Goal: Transaction & Acquisition: Purchase product/service

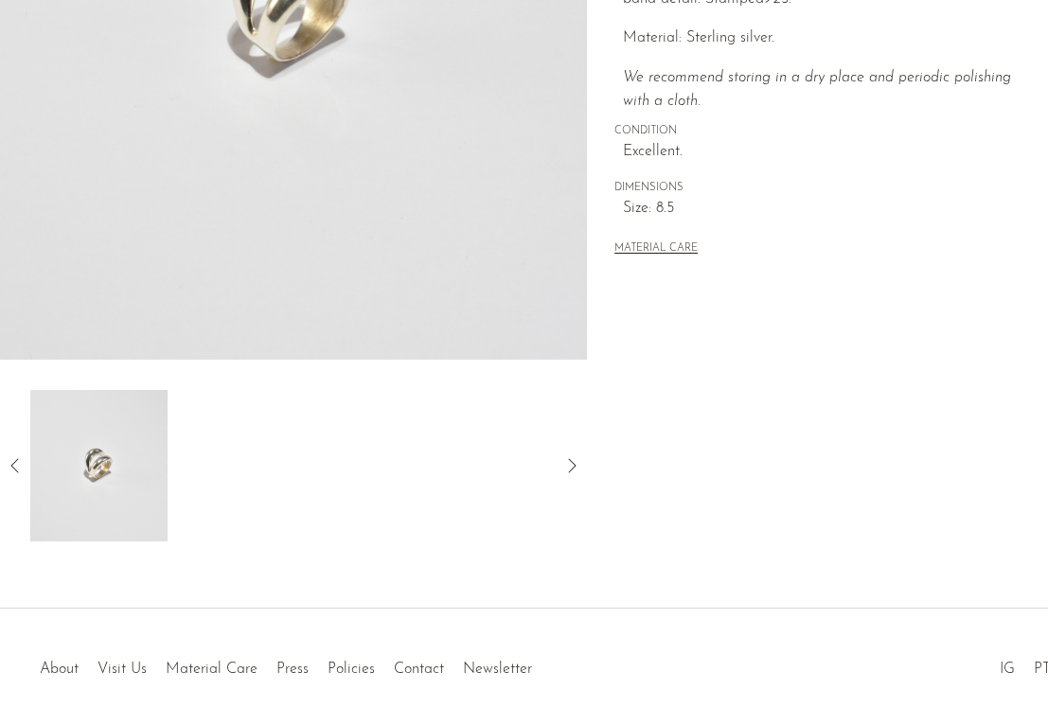
click at [581, 466] on icon at bounding box center [571, 465] width 23 height 23
click at [574, 461] on icon at bounding box center [571, 465] width 23 height 23
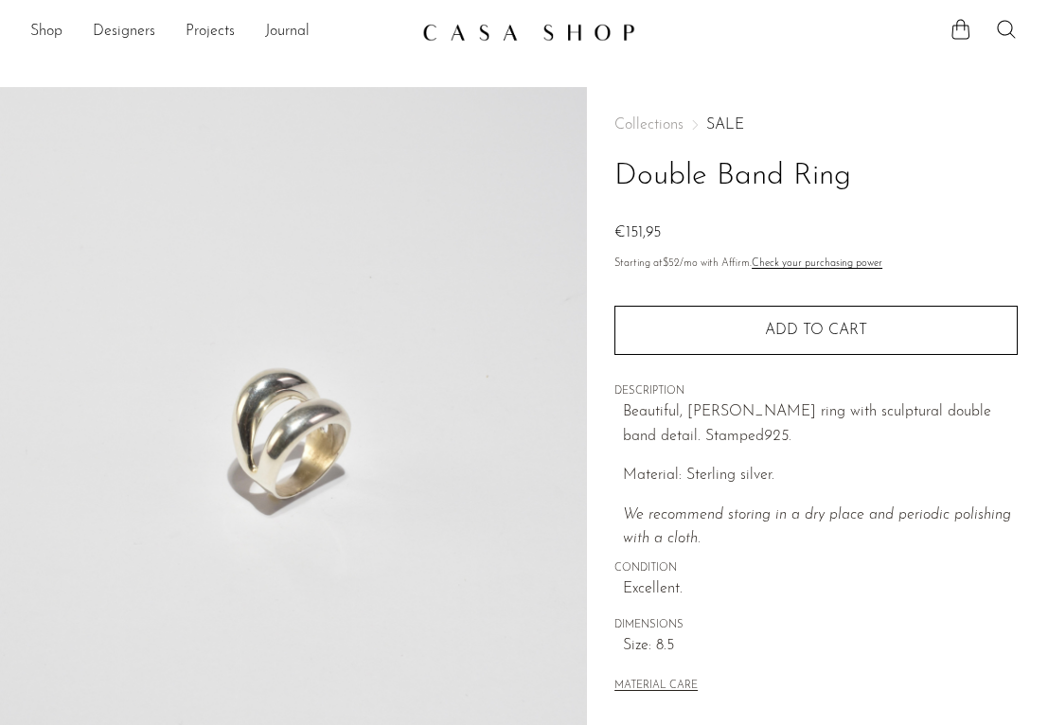
scroll to position [0, 0]
click at [1007, 25] on icon at bounding box center [1006, 29] width 23 height 23
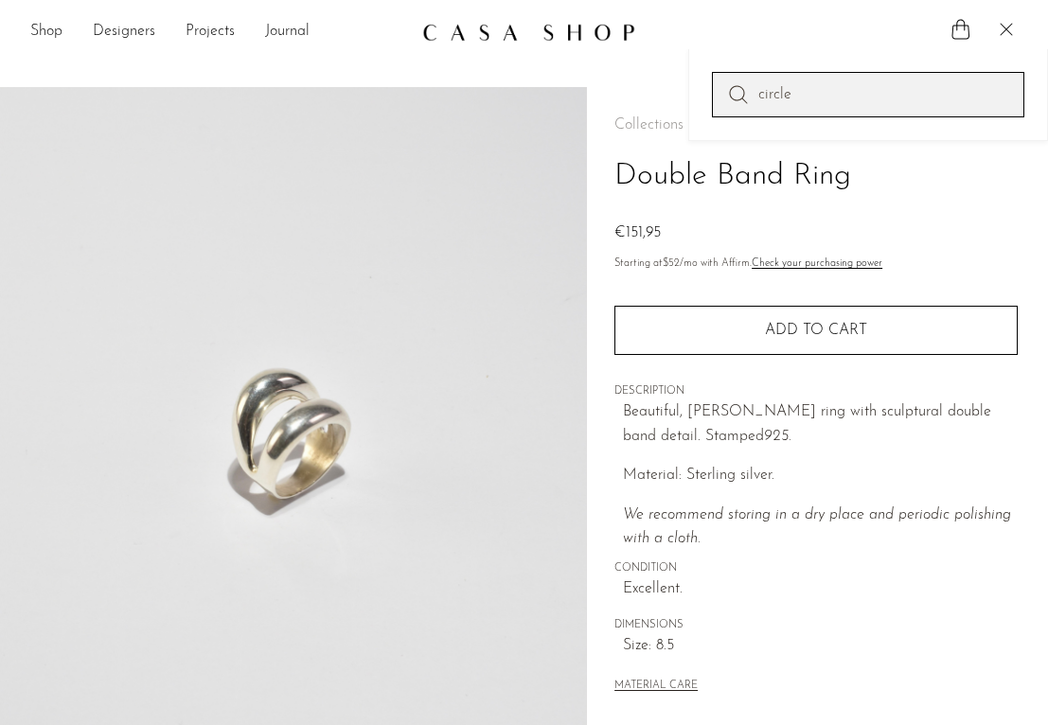
type input "circle"
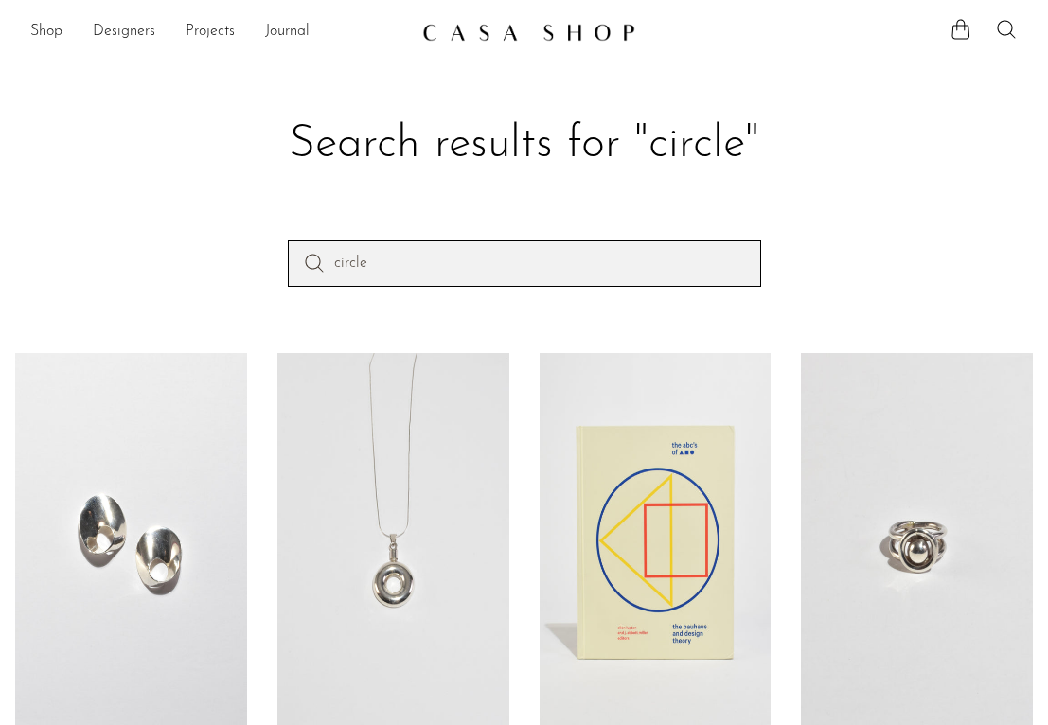
click at [489, 257] on input "circle" at bounding box center [524, 262] width 473 height 45
type input "c"
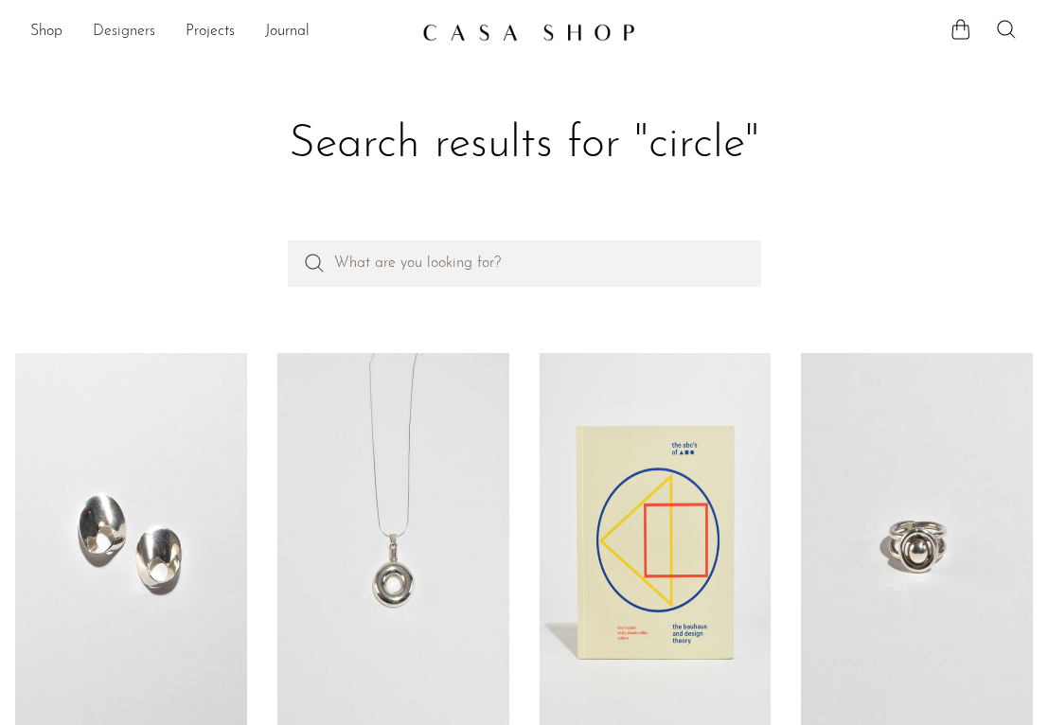
click at [114, 27] on link "Designers" at bounding box center [124, 32] width 62 height 25
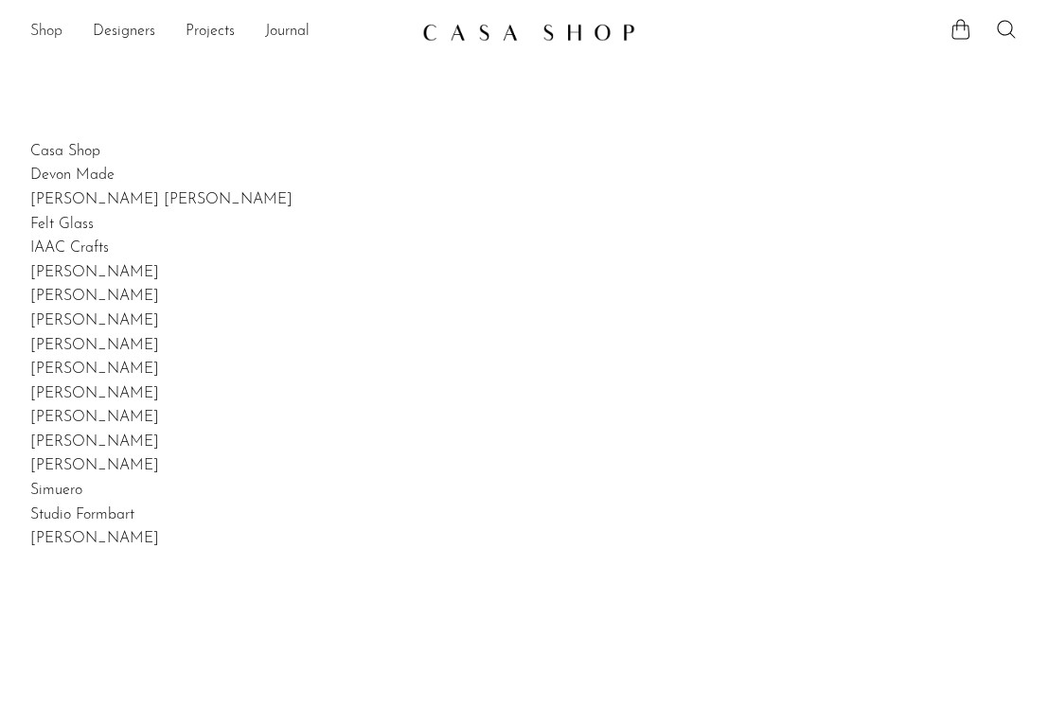
click at [38, 27] on link "Shop" at bounding box center [46, 32] width 32 height 25
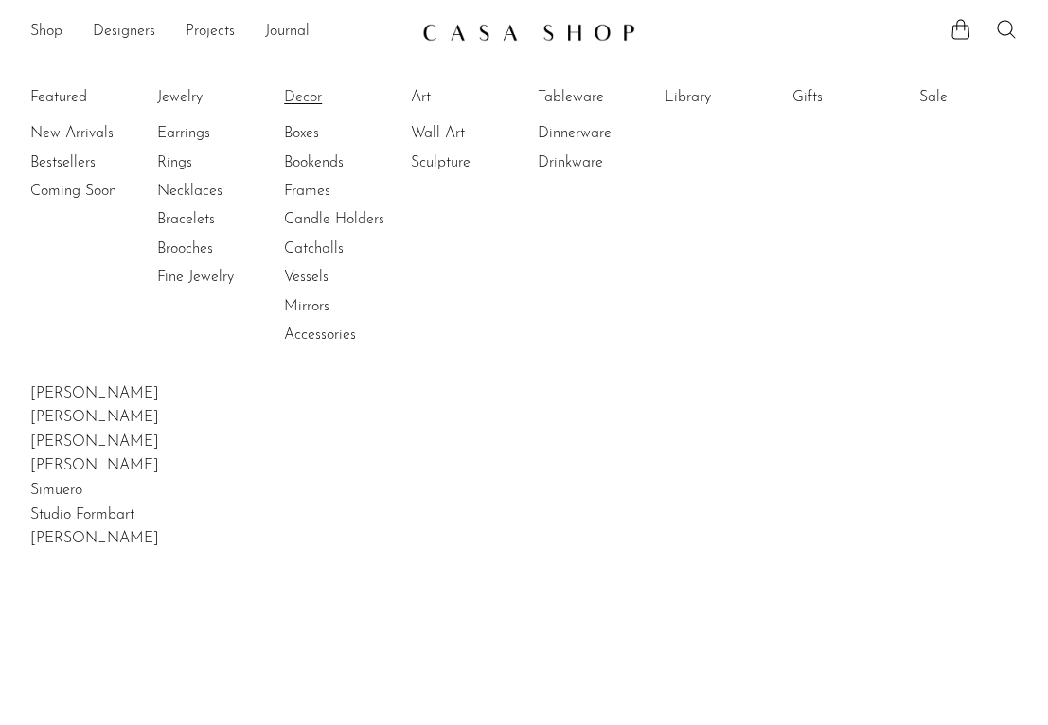
click at [316, 89] on link "Decor" at bounding box center [355, 97] width 142 height 21
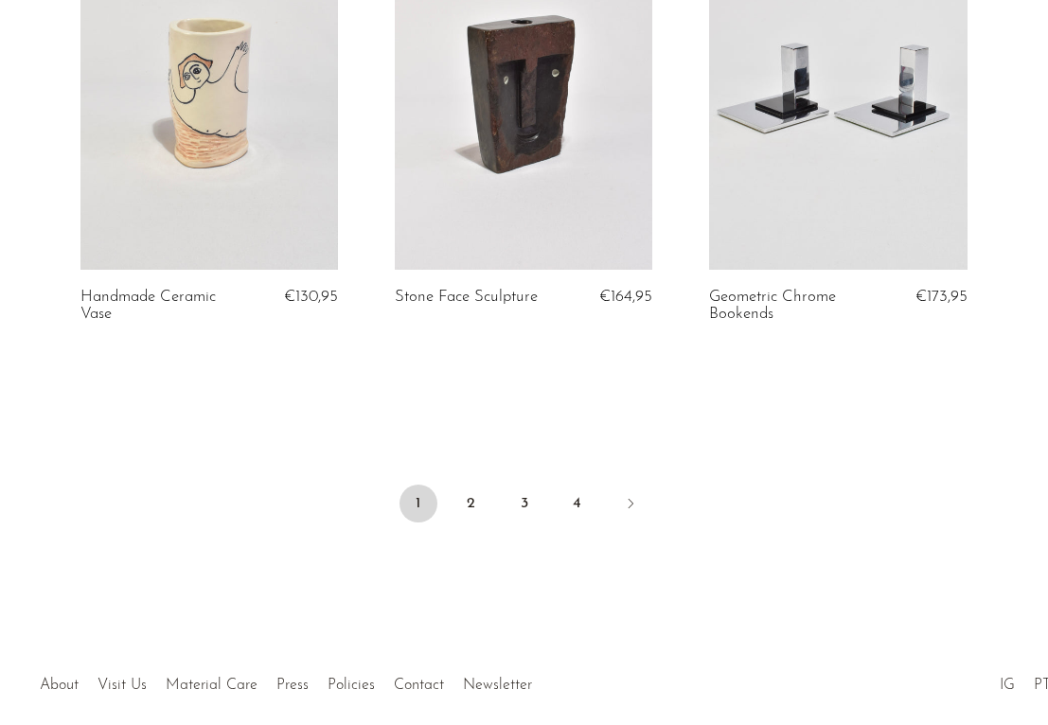
scroll to position [5315, 0]
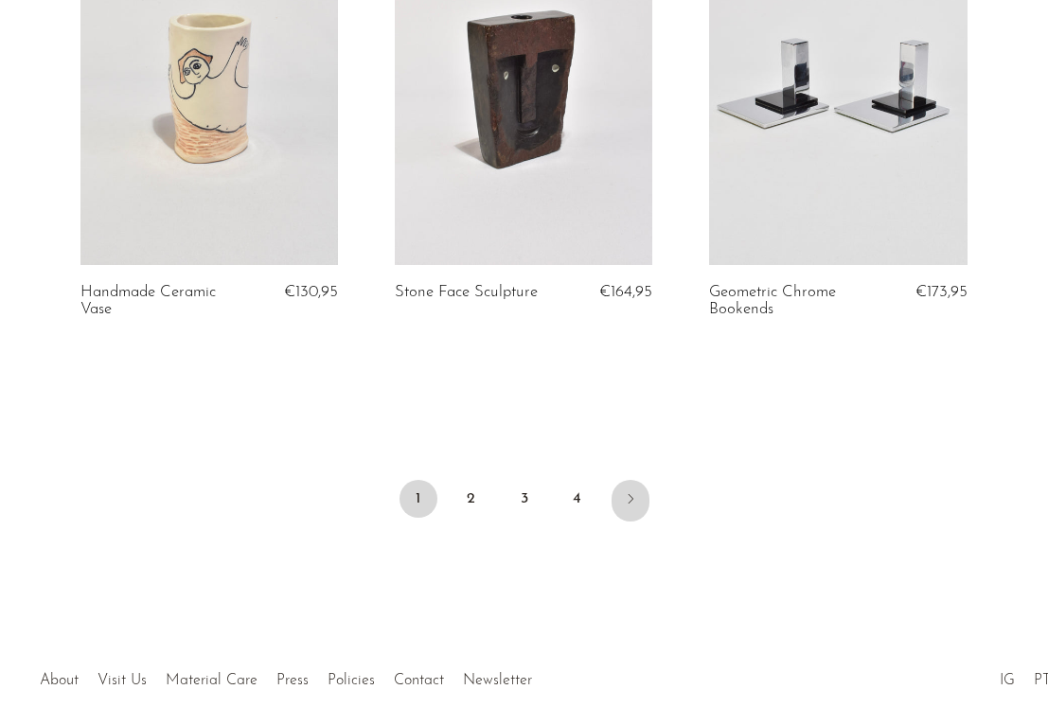
click at [634, 496] on icon "Next" at bounding box center [630, 498] width 15 height 15
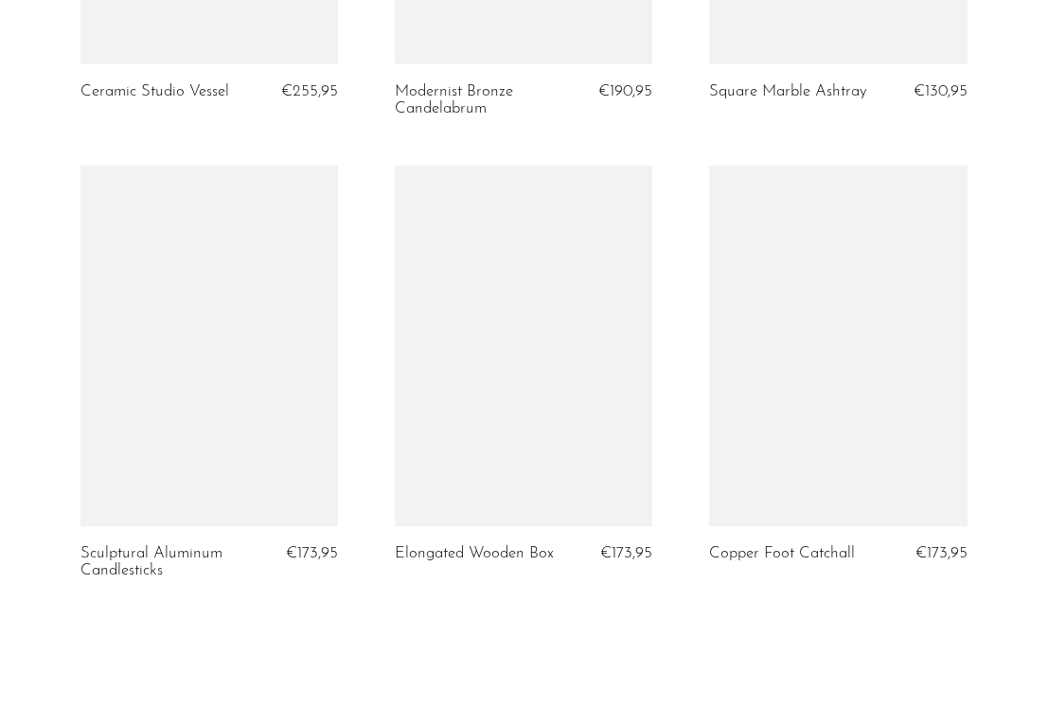
scroll to position [5151, 0]
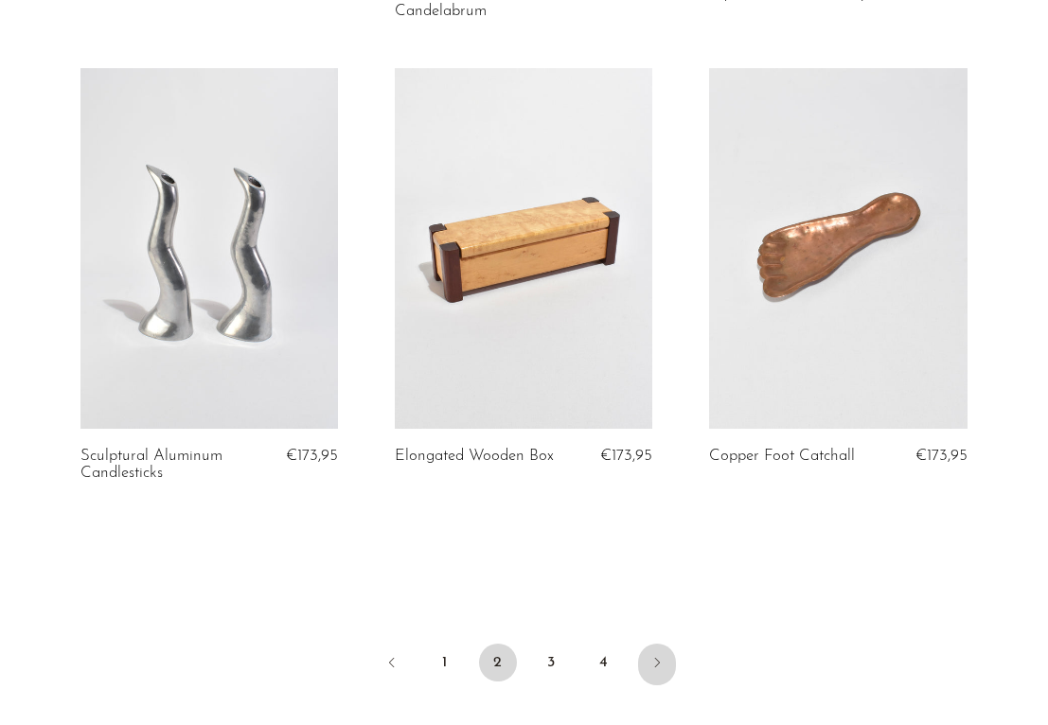
click at [656, 655] on icon "Next" at bounding box center [656, 662] width 15 height 15
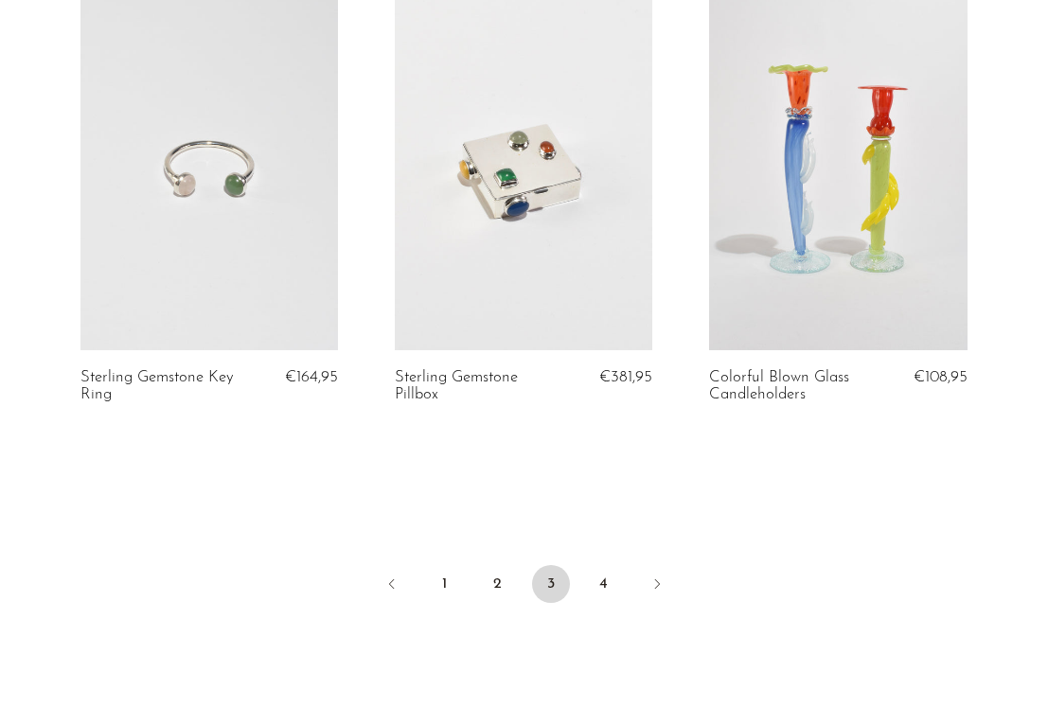
scroll to position [5268, 0]
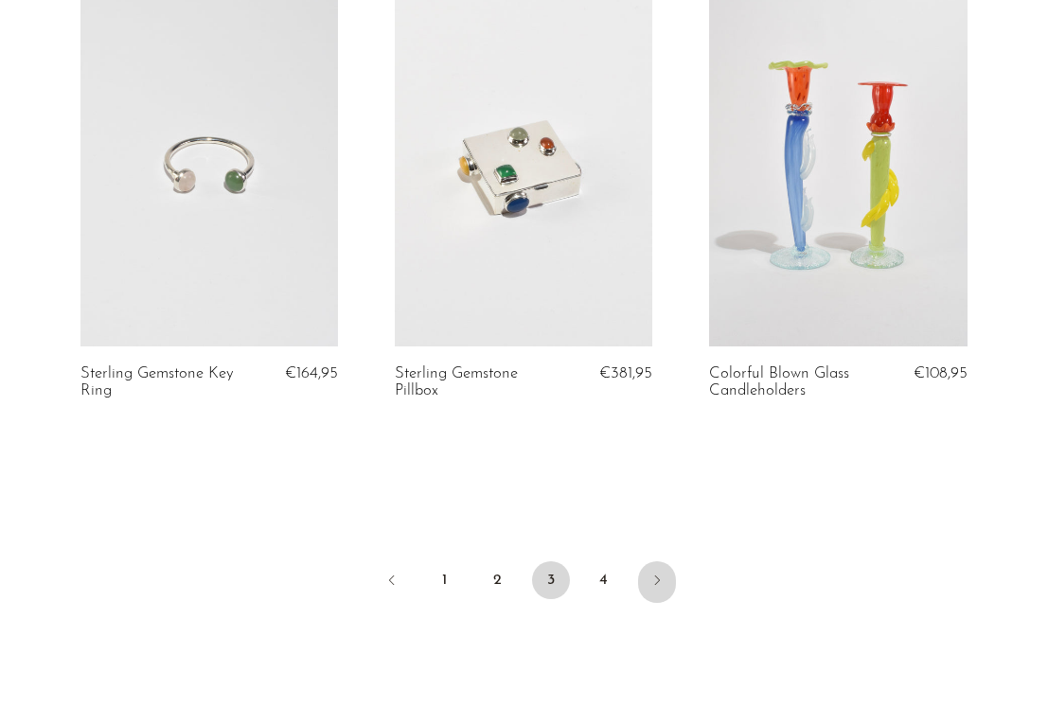
click at [662, 573] on icon "Next" at bounding box center [656, 580] width 15 height 15
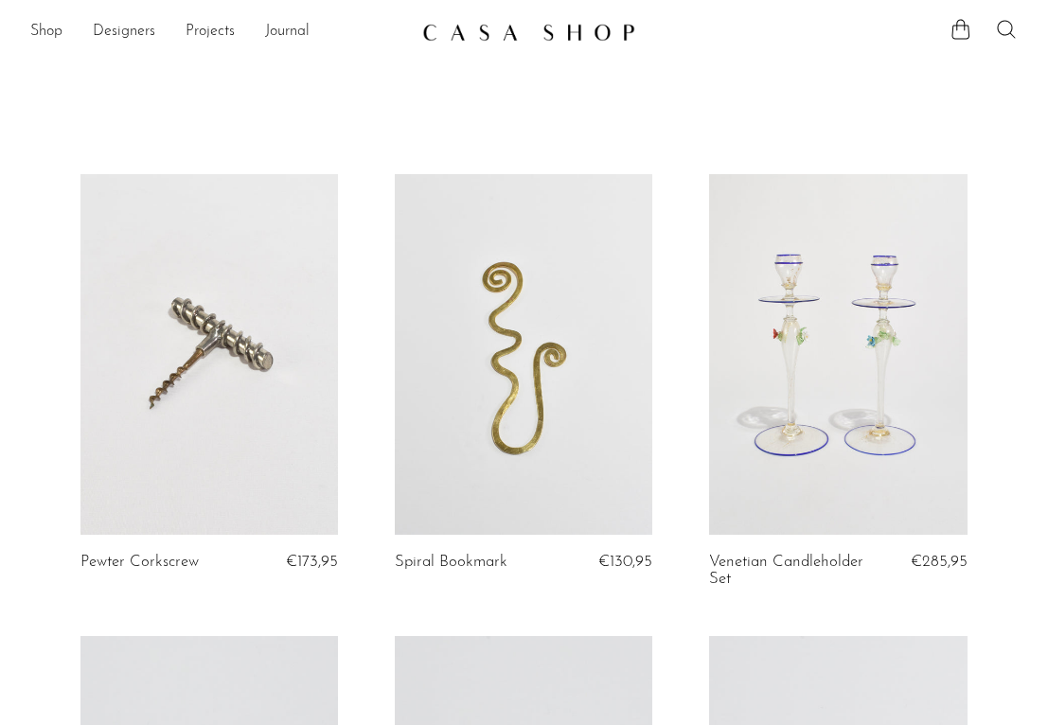
click at [1010, 27] on icon at bounding box center [1006, 29] width 23 height 23
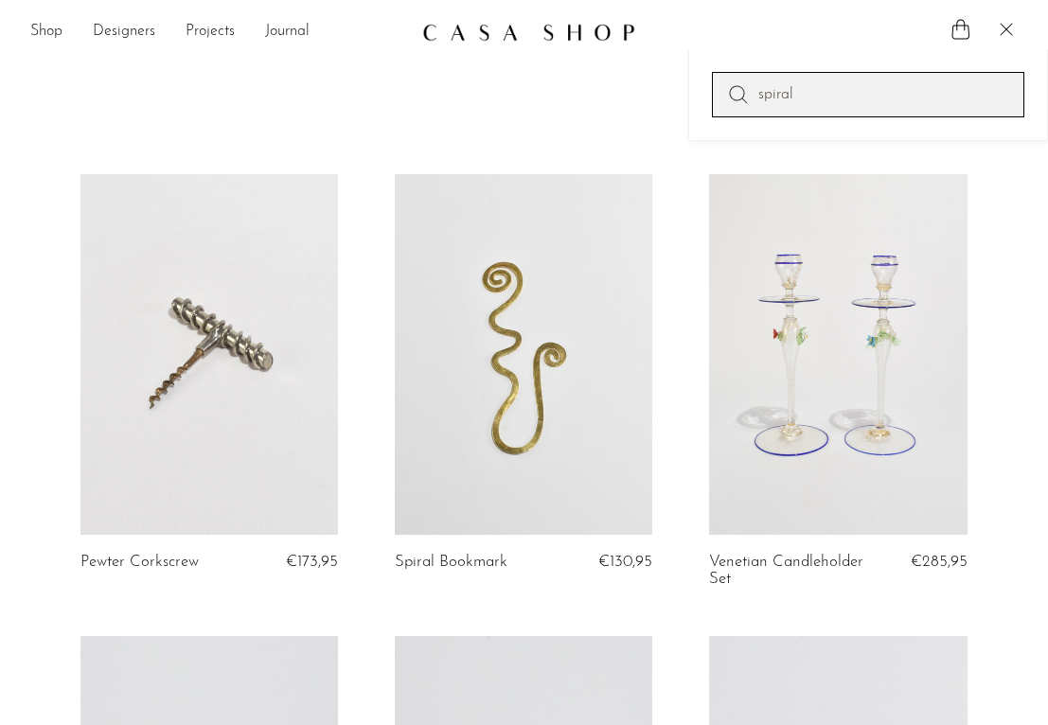
type input "spiral"
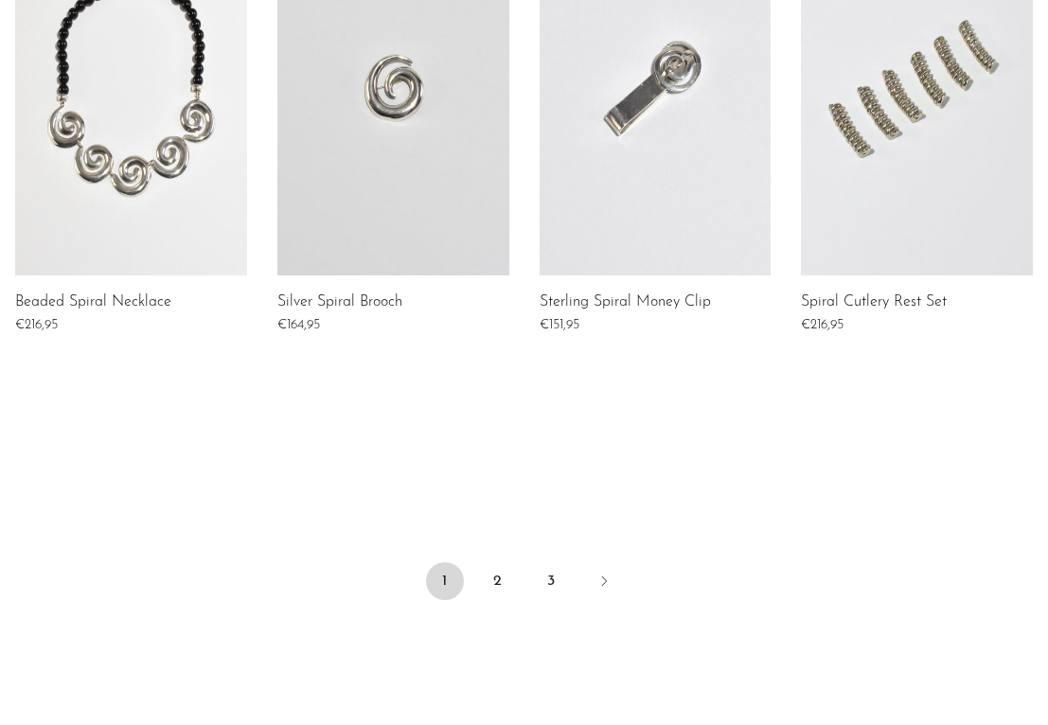
scroll to position [1473, 0]
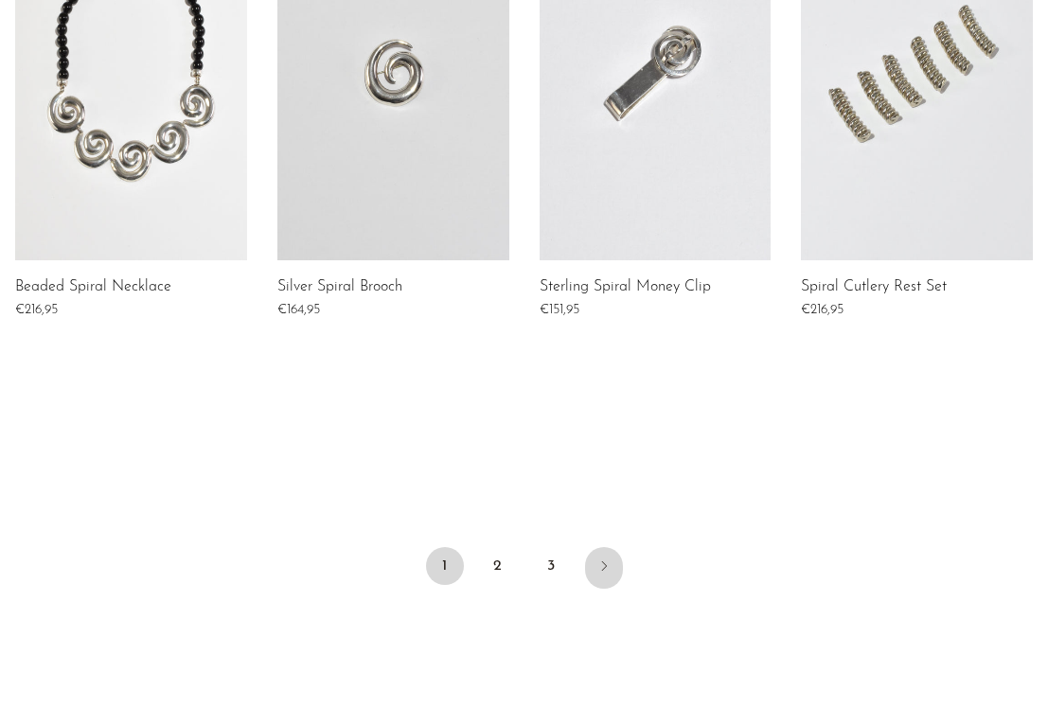
click at [605, 559] on icon "Next" at bounding box center [603, 566] width 15 height 15
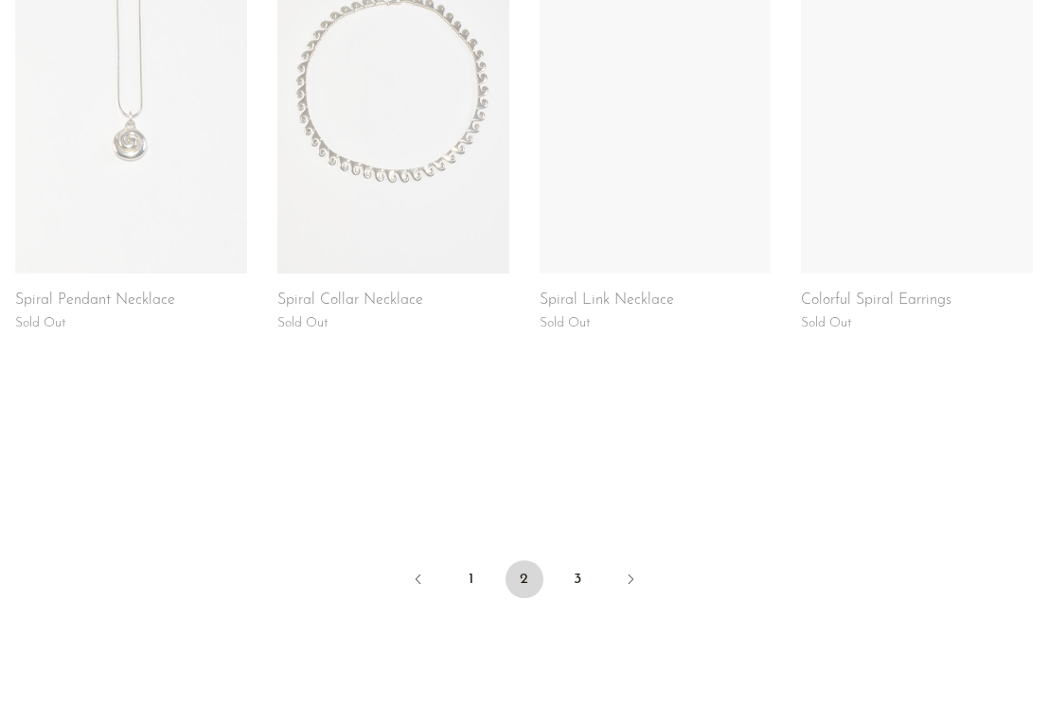
scroll to position [1469, 0]
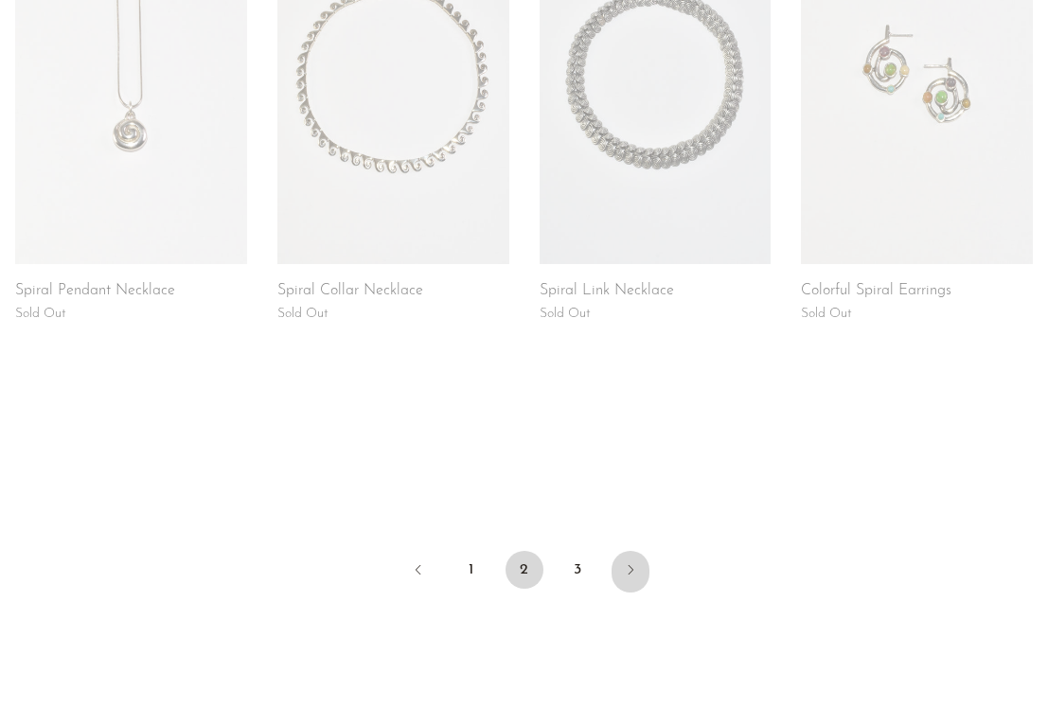
click at [632, 562] on icon "Next" at bounding box center [630, 569] width 15 height 15
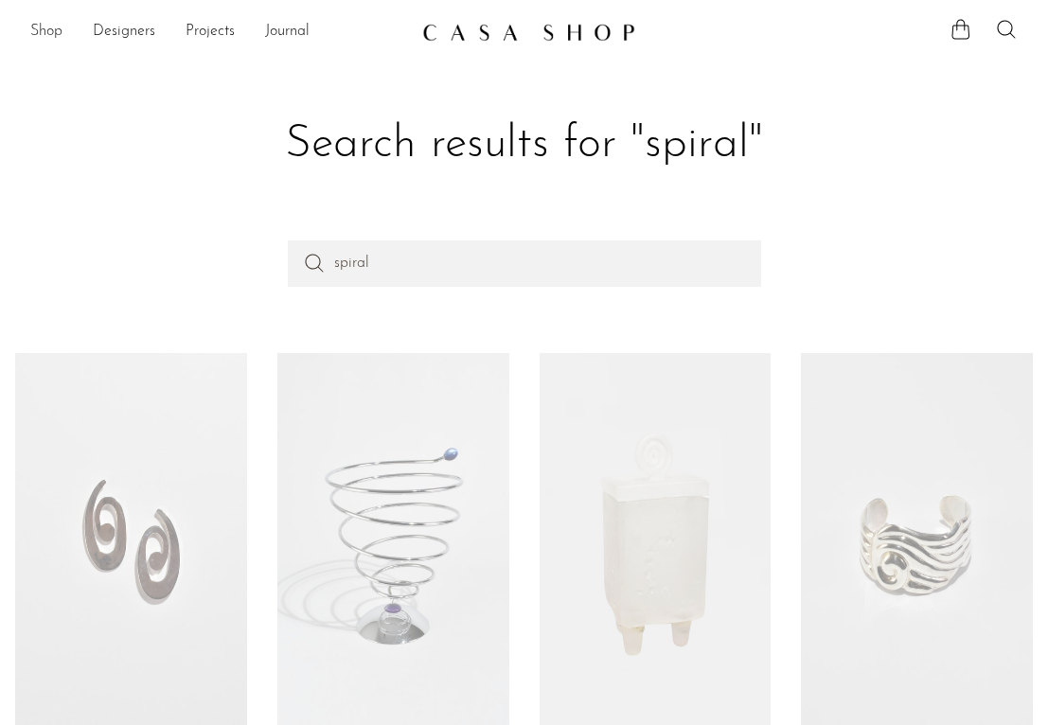
click at [47, 33] on link "Shop" at bounding box center [46, 32] width 32 height 25
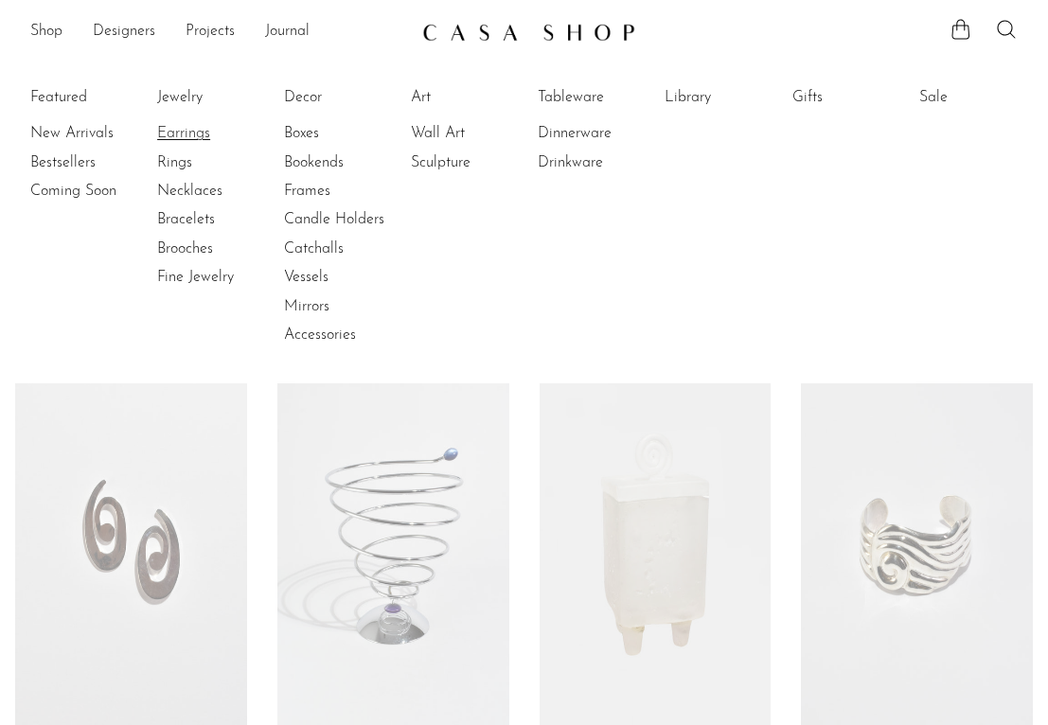
click at [169, 133] on link "Earrings" at bounding box center [228, 133] width 142 height 21
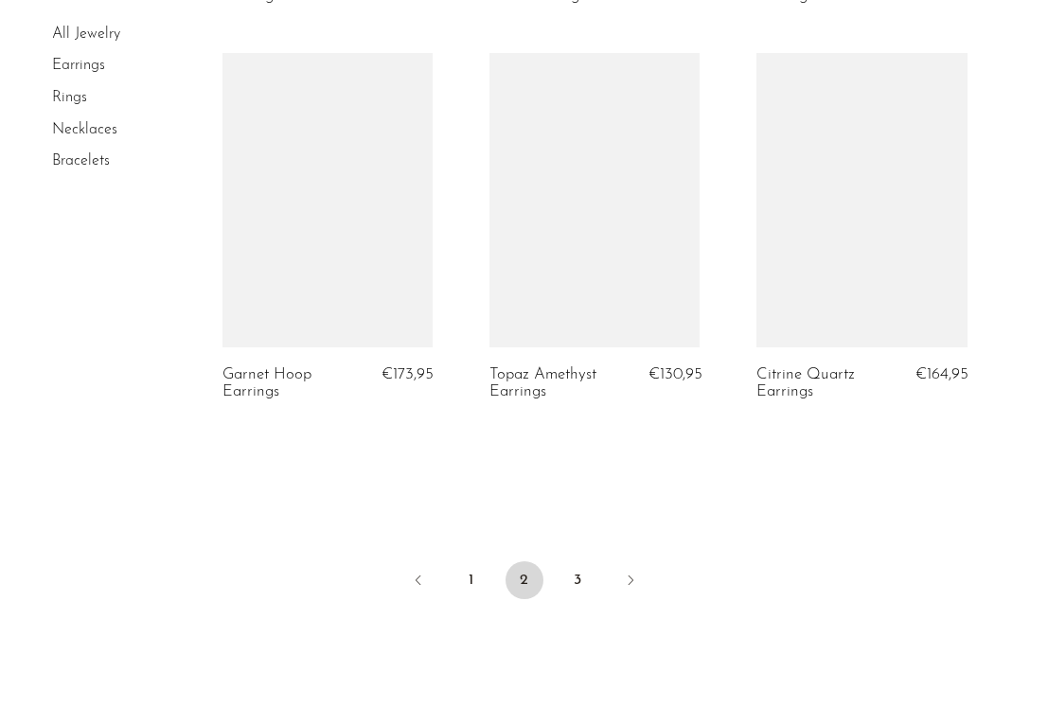
scroll to position [4536, 0]
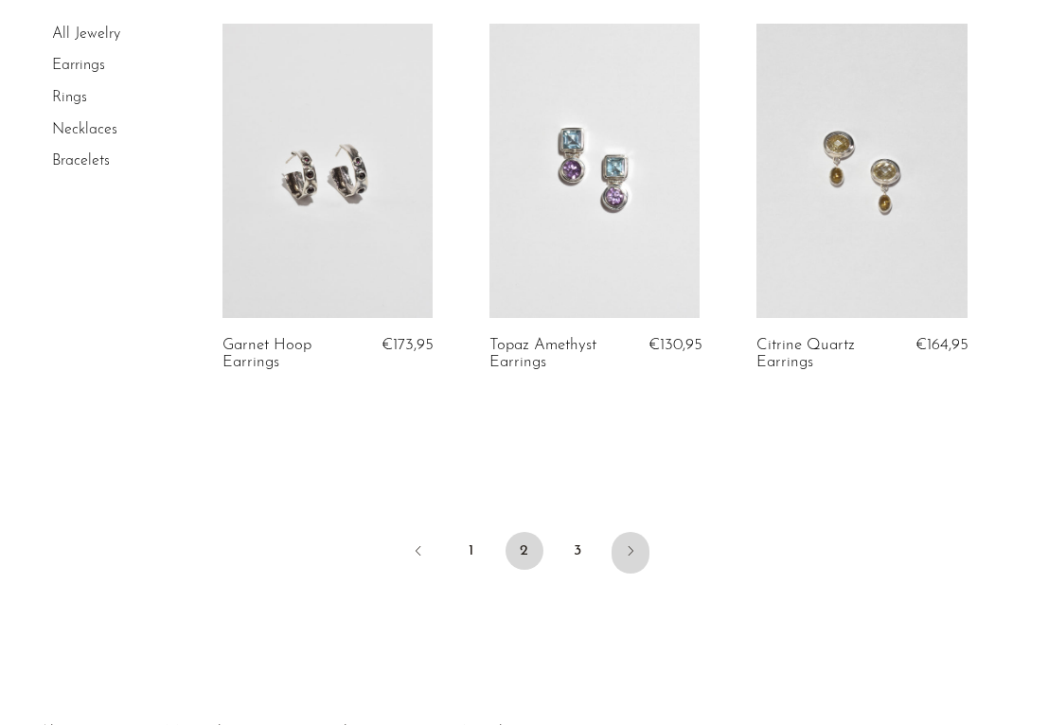
click at [631, 543] on icon "Next" at bounding box center [630, 550] width 15 height 15
